Goal: Task Accomplishment & Management: Use online tool/utility

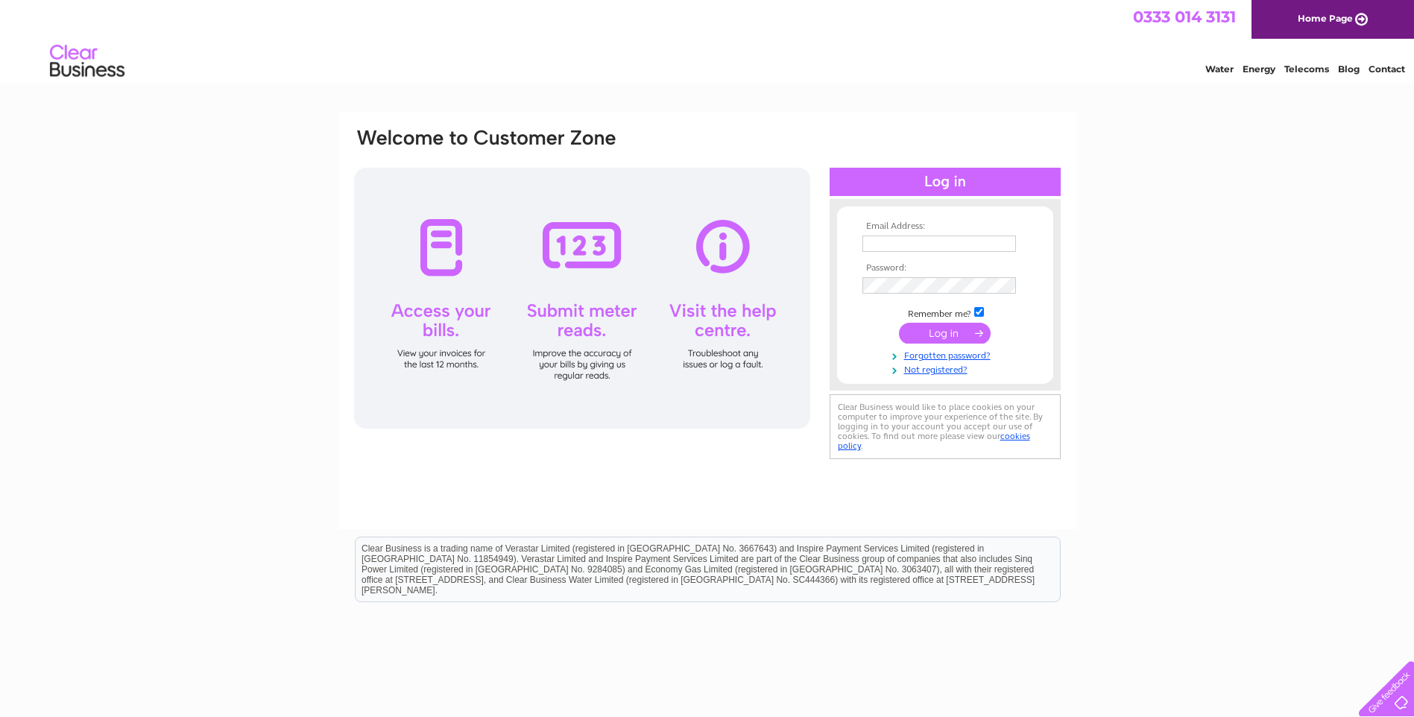
type input "[EMAIL_ADDRESS][DOMAIN_NAME]"
click at [949, 335] on input "submit" at bounding box center [945, 333] width 92 height 21
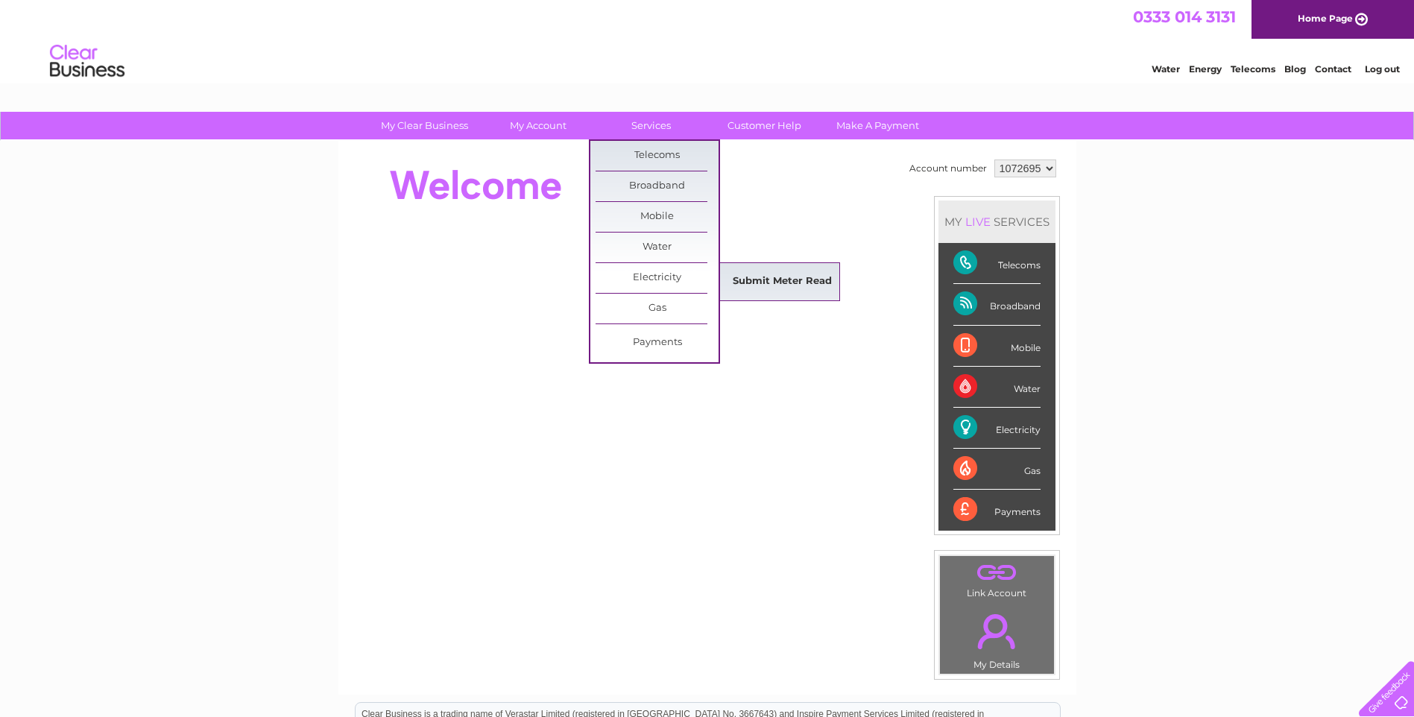
click at [775, 270] on link "Submit Meter Read" at bounding box center [782, 282] width 123 height 30
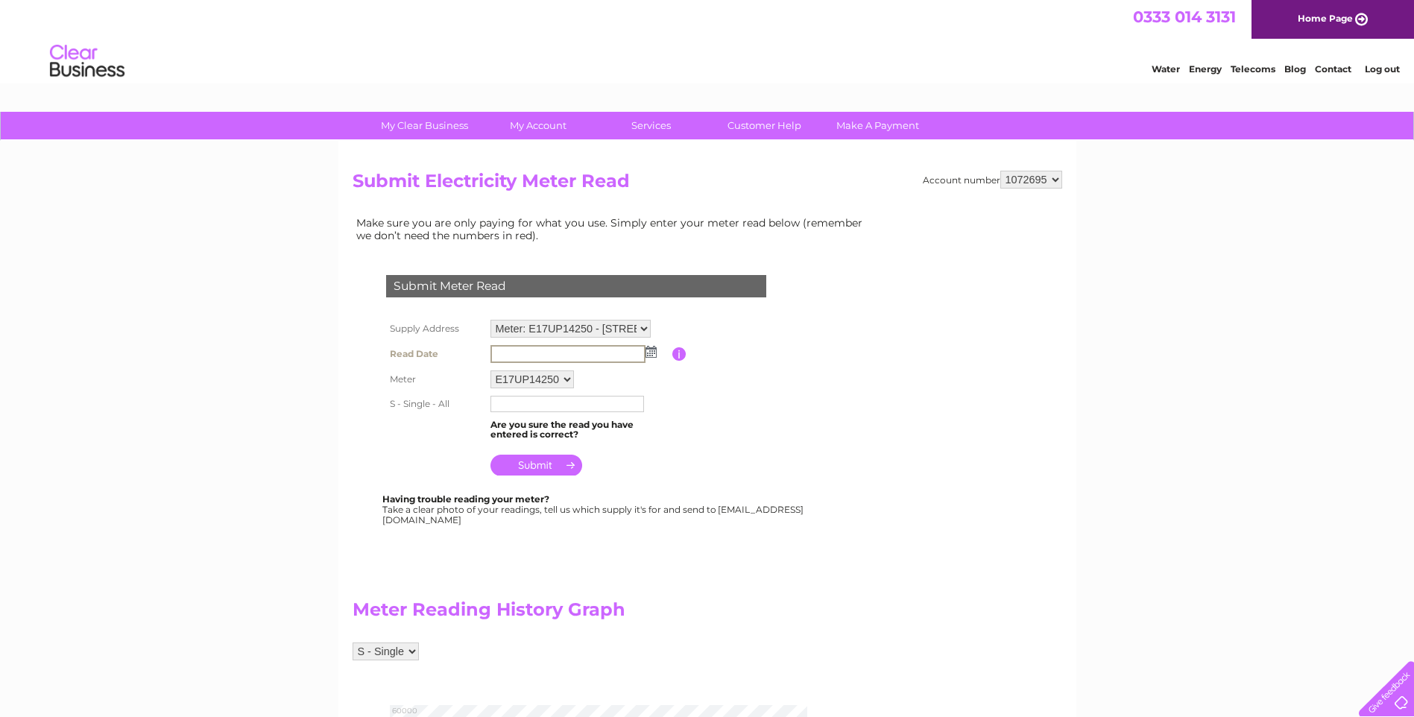
click at [548, 355] on input "text" at bounding box center [567, 354] width 155 height 18
click at [549, 353] on input "text" at bounding box center [567, 354] width 155 height 18
click at [583, 358] on input "text" at bounding box center [567, 354] width 155 height 18
click at [651, 351] on img at bounding box center [649, 351] width 11 height 12
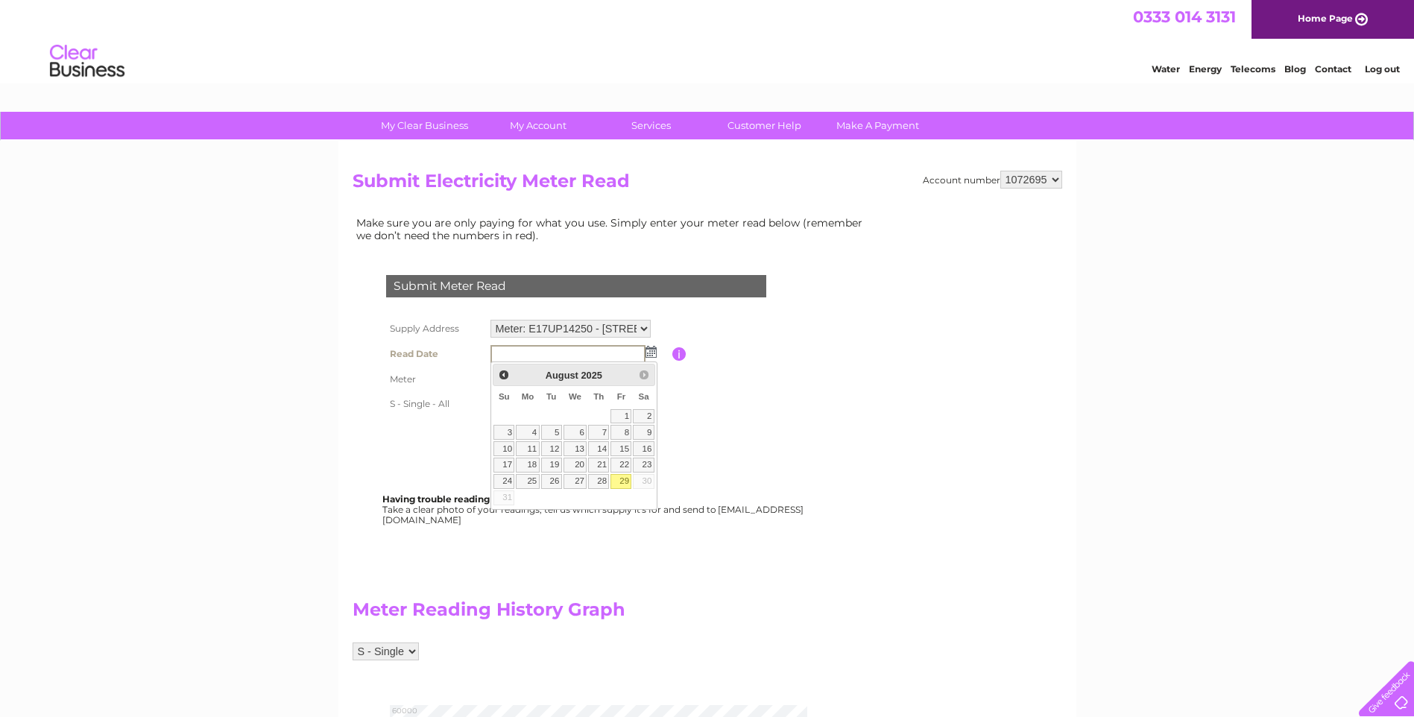
click at [631, 489] on link "29" at bounding box center [620, 481] width 21 height 15
type input "2025/08/29"
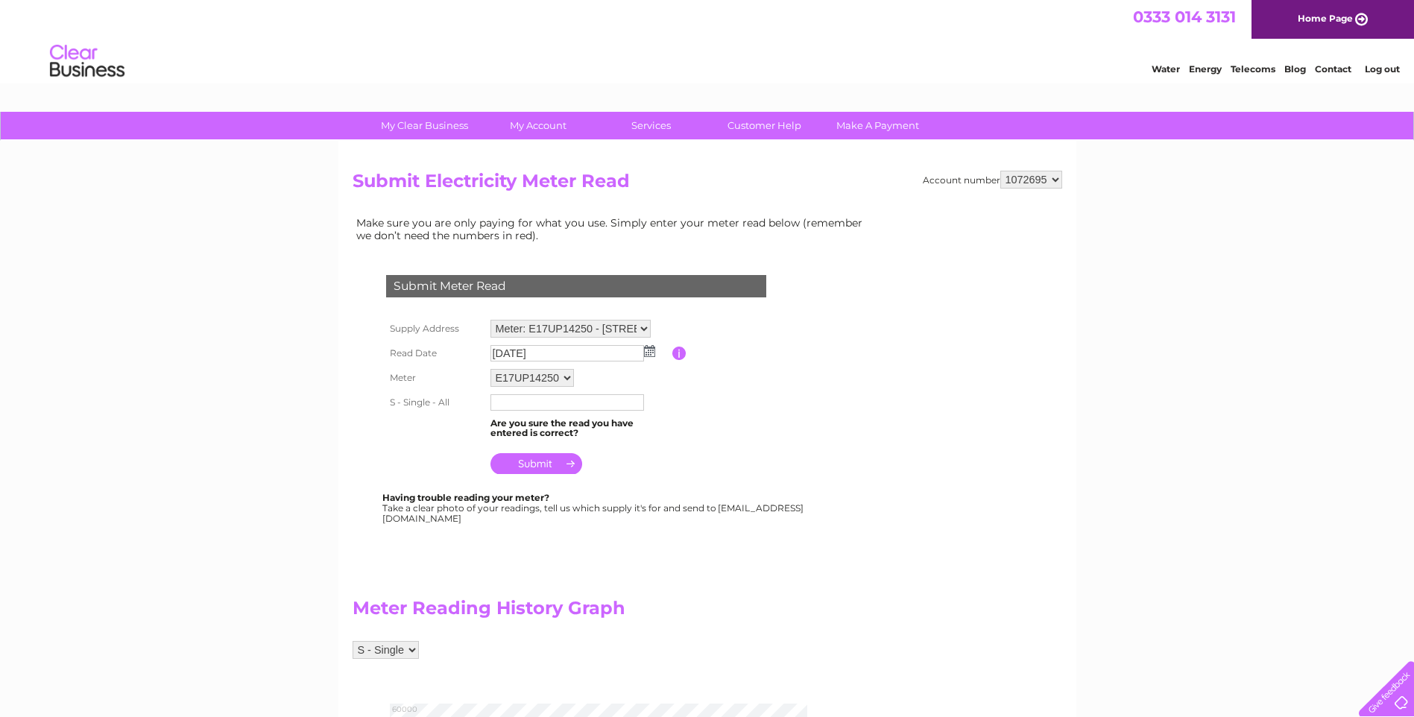
click at [502, 396] on input "text" at bounding box center [567, 402] width 154 height 16
type input "050879"
click at [527, 462] on input "submit" at bounding box center [536, 465] width 92 height 21
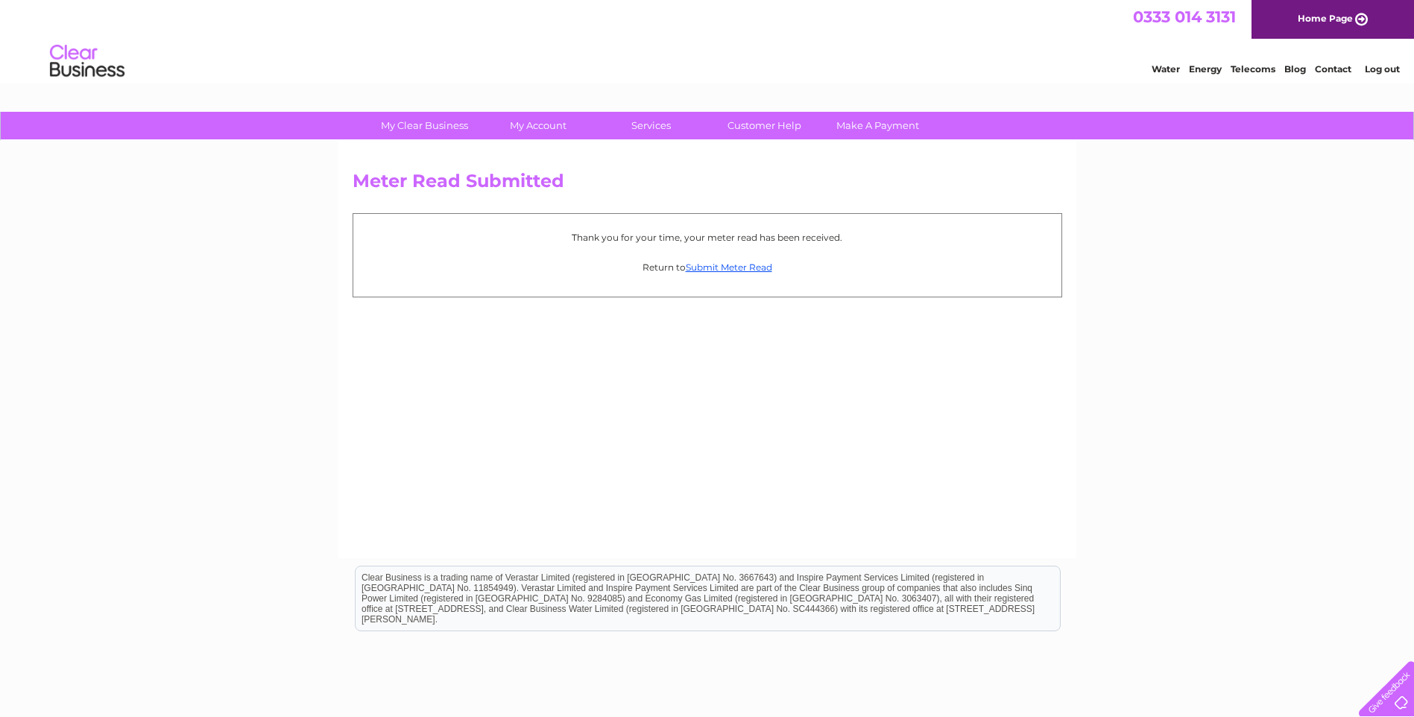
click at [1376, 75] on link "Log out" at bounding box center [1381, 68] width 35 height 11
